Goal: Information Seeking & Learning: Learn about a topic

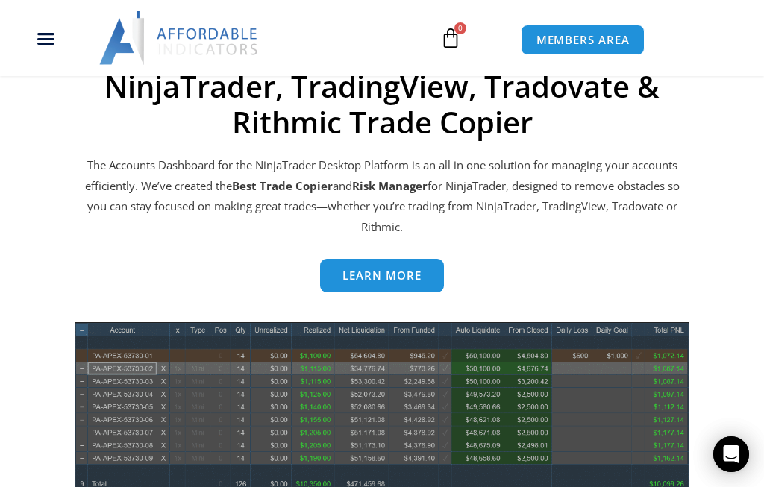
scroll to position [707, 0]
click at [402, 270] on span "Learn more" at bounding box center [381, 275] width 79 height 11
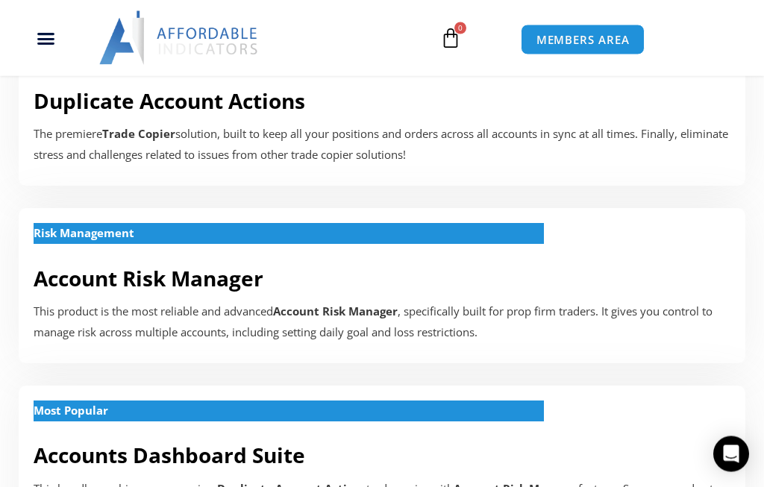
scroll to position [481, 0]
click at [428, 456] on h2 "Accounts Dashboard Suite" at bounding box center [382, 455] width 697 height 27
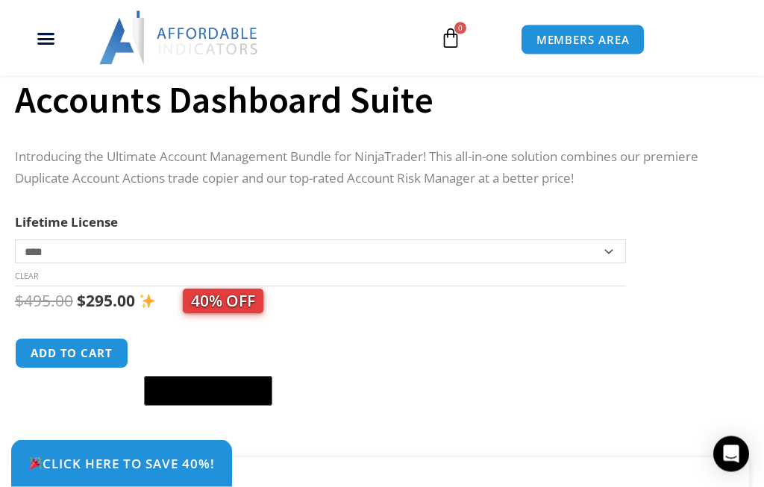
scroll to position [633, 0]
